Goal: Register for event/course

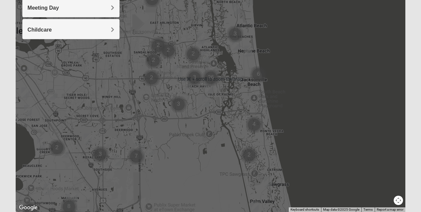
scroll to position [154, 0]
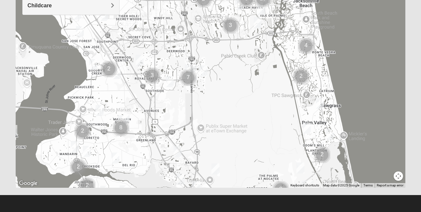
drag, startPoint x: 195, startPoint y: 110, endPoint x: 251, endPoint y: 54, distance: 78.4
click at [251, 54] on div at bounding box center [211, 55] width 390 height 266
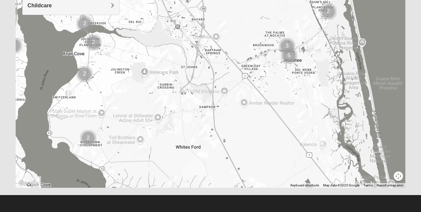
drag, startPoint x: 251, startPoint y: 137, endPoint x: 258, endPoint y: -8, distance: 144.7
click at [258, 0] on html "Hello Cheryl My Account Log Out Find A Group Error" at bounding box center [210, 29] width 421 height 367
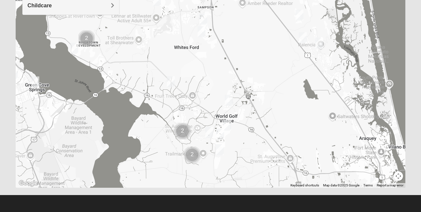
drag, startPoint x: 264, startPoint y: 98, endPoint x: 262, endPoint y: -6, distance: 103.2
click at [262, 0] on html "Hello Cheryl My Account Log Out Find A Group Error" at bounding box center [210, 29] width 421 height 367
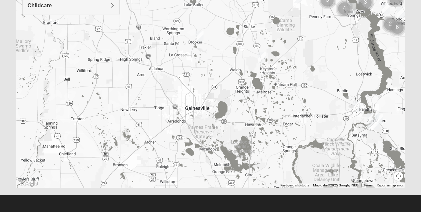
drag, startPoint x: 125, startPoint y: 137, endPoint x: 219, endPoint y: 22, distance: 148.8
click at [219, 22] on div at bounding box center [211, 55] width 390 height 266
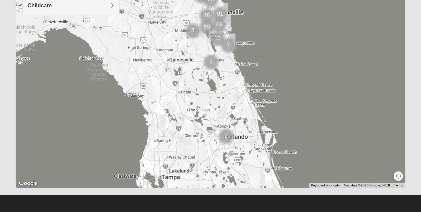
drag, startPoint x: 149, startPoint y: 124, endPoint x: 141, endPoint y: 72, distance: 51.9
click at [141, 72] on div at bounding box center [211, 55] width 390 height 266
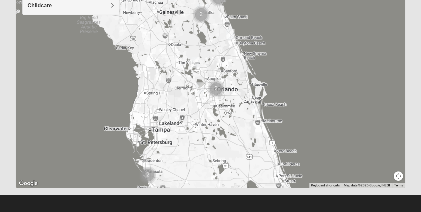
drag, startPoint x: 173, startPoint y: 115, endPoint x: 165, endPoint y: 69, distance: 46.4
click at [165, 69] on div at bounding box center [211, 55] width 390 height 266
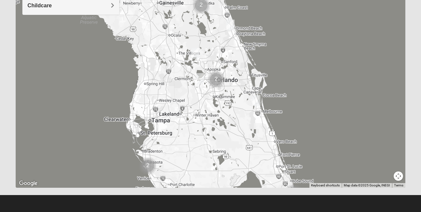
drag, startPoint x: 175, startPoint y: 103, endPoint x: 175, endPoint y: 93, distance: 10.0
click at [175, 93] on div at bounding box center [211, 55] width 390 height 266
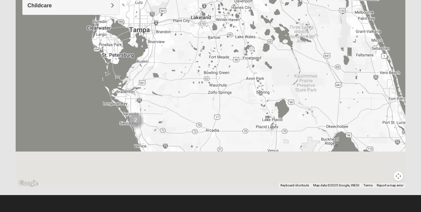
drag, startPoint x: 164, startPoint y: 145, endPoint x: 160, endPoint y: 60, distance: 85.7
click at [160, 60] on div at bounding box center [211, 55] width 390 height 266
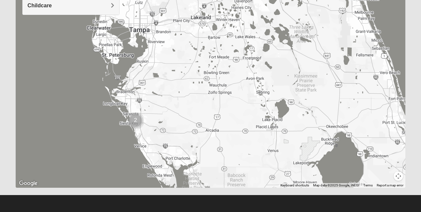
click at [135, 119] on img "Cluster of 2 groups" at bounding box center [135, 121] width 17 height 17
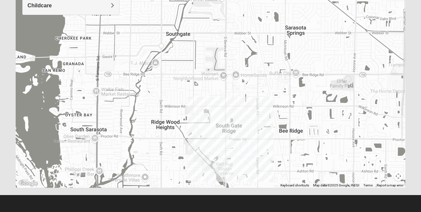
drag, startPoint x: 98, startPoint y: 114, endPoint x: 141, endPoint y: 192, distance: 89.3
click at [141, 192] on div "Show List Loading Groups Keywords Filter Additional Filters Campus Arlington Ba…" at bounding box center [211, 38] width 400 height 314
click at [146, 55] on img "Mixed Gottfried 34239" at bounding box center [147, 56] width 8 height 11
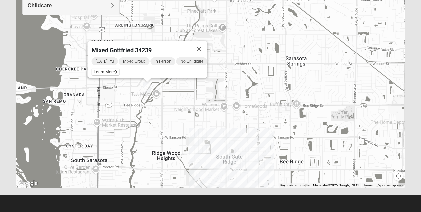
drag, startPoint x: 109, startPoint y: 86, endPoint x: 109, endPoint y: 118, distance: 32.6
click at [109, 118] on div "Mixed Gottfried 34239 Sunday PM Mixed Group In Person No Childcare Learn More" at bounding box center [211, 55] width 390 height 266
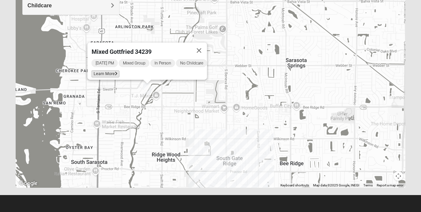
click at [108, 71] on span "Learn More" at bounding box center [105, 74] width 28 height 7
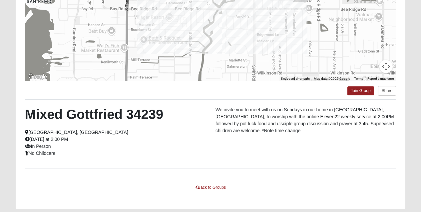
drag, startPoint x: 150, startPoint y: 51, endPoint x: 169, endPoint y: 15, distance: 40.4
click at [169, 15] on div at bounding box center [210, 14] width 371 height 133
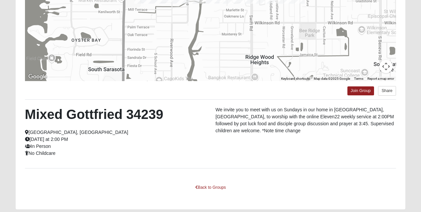
drag, startPoint x: 131, startPoint y: 48, endPoint x: 128, endPoint y: -4, distance: 51.4
click at [128, 0] on html "Hello Cheryl My Account Log Out Find A Group Error" at bounding box center [210, 54] width 421 height 359
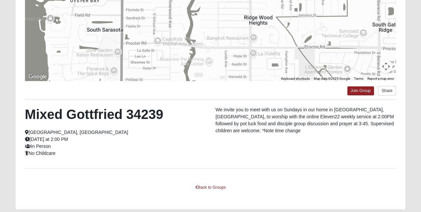
drag, startPoint x: 131, startPoint y: 47, endPoint x: 130, endPoint y: 6, distance: 40.3
click at [130, 6] on div at bounding box center [210, 14] width 371 height 133
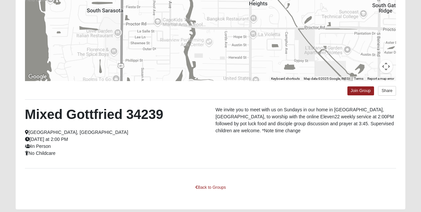
drag, startPoint x: 148, startPoint y: 37, endPoint x: 148, endPoint y: 14, distance: 22.3
click at [148, 14] on div at bounding box center [210, 14] width 371 height 133
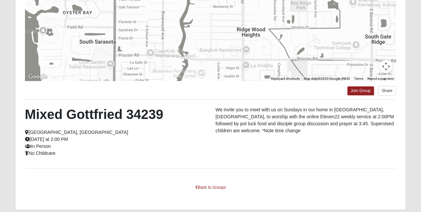
drag, startPoint x: 157, startPoint y: 57, endPoint x: 150, endPoint y: 90, distance: 34.1
click at [150, 90] on div "← Move left → Move right ↑ Move up ↓ Move down + Zoom in - Zoom out Home Jump l…" at bounding box center [211, 66] width 390 height 288
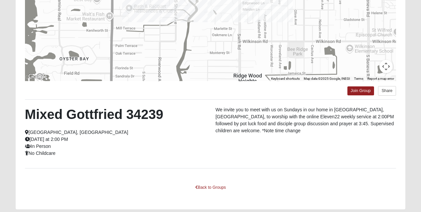
drag, startPoint x: 145, startPoint y: 34, endPoint x: 141, endPoint y: 79, distance: 44.7
click at [141, 79] on div at bounding box center [210, 14] width 371 height 133
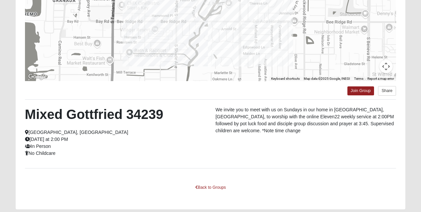
drag, startPoint x: 136, startPoint y: 34, endPoint x: 136, endPoint y: 81, distance: 47.3
click at [136, 81] on div at bounding box center [210, 14] width 371 height 133
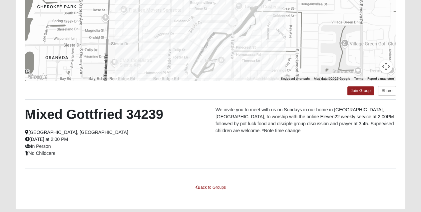
drag, startPoint x: 144, startPoint y: 40, endPoint x: 137, endPoint y: 99, distance: 58.7
click at [137, 99] on div "← Move left → Move right ↑ Move up ↓ Move down + Zoom in - Zoom out Home Jump l…" at bounding box center [211, 66] width 390 height 288
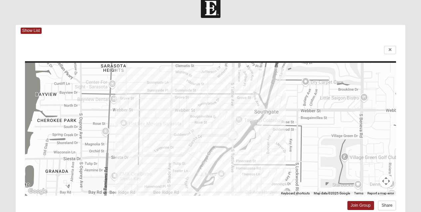
scroll to position [7, 0]
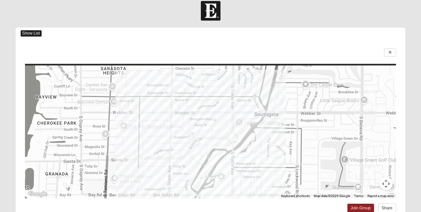
click at [36, 31] on span "Show List" at bounding box center [31, 33] width 21 height 6
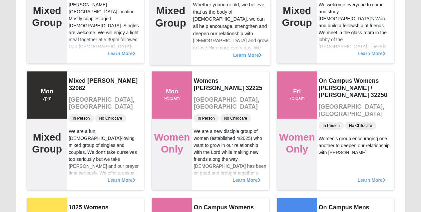
scroll to position [388, 0]
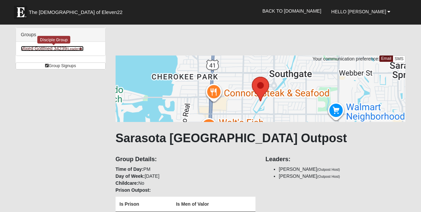
click at [63, 47] on link "Mixed Gottfried 34239 (Leader )" at bounding box center [52, 48] width 63 height 5
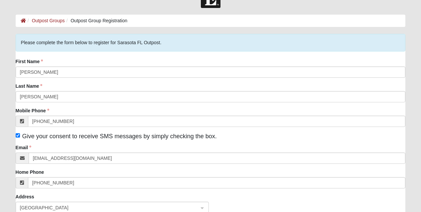
scroll to position [15, 0]
